Goal: Go to known website: Access a specific website the user already knows

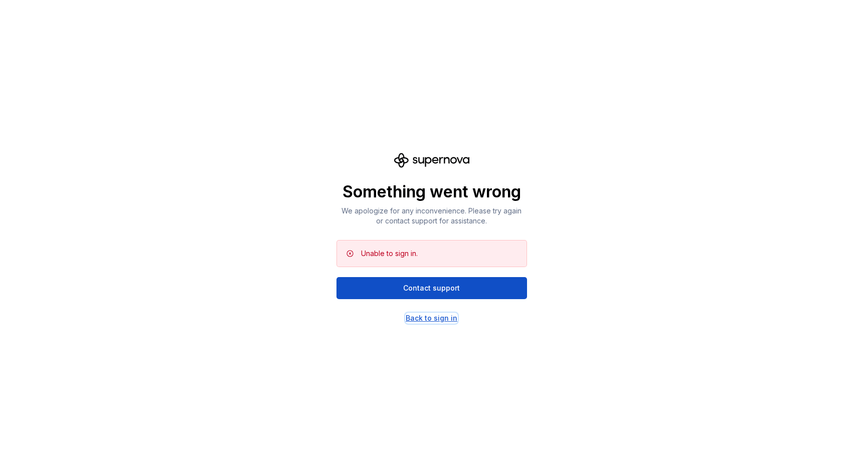
click at [436, 318] on div "Back to sign in" at bounding box center [432, 318] width 52 height 10
